Goal: Check status: Check status

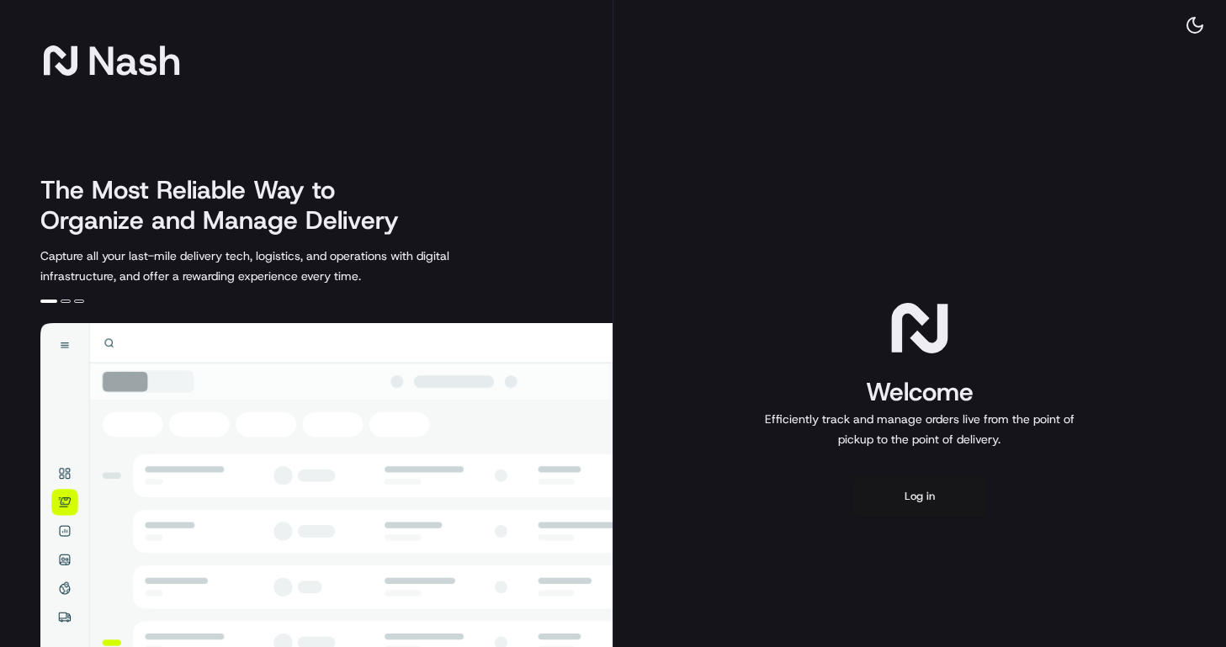
click at [931, 496] on button "Log in" at bounding box center [919, 496] width 135 height 40
